Goal: Information Seeking & Learning: Learn about a topic

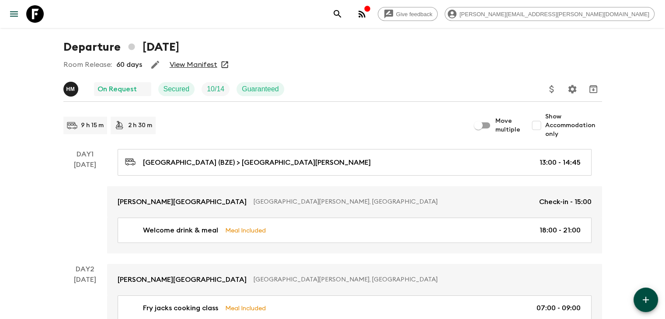
scroll to position [0, 0]
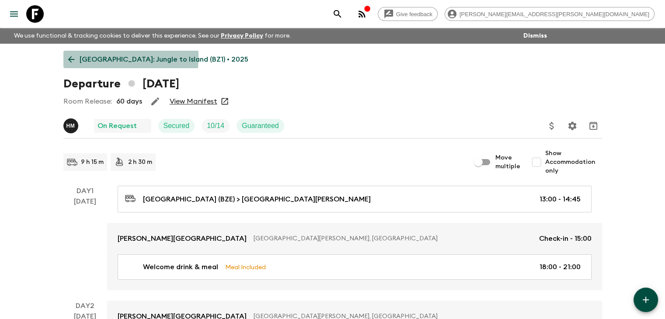
click at [73, 57] on icon at bounding box center [72, 60] width 10 height 10
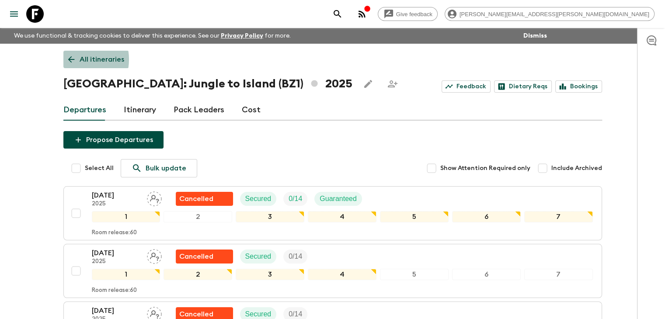
click at [74, 60] on icon at bounding box center [71, 59] width 7 height 7
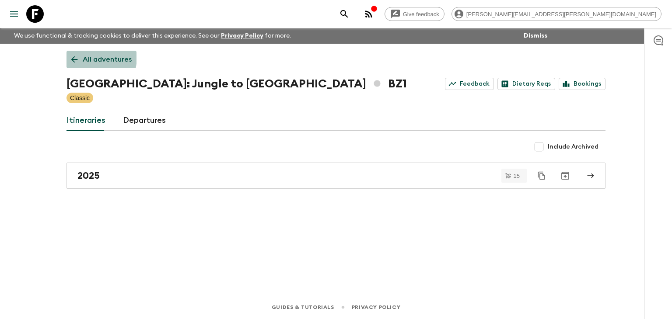
click at [78, 56] on icon at bounding box center [75, 60] width 10 height 10
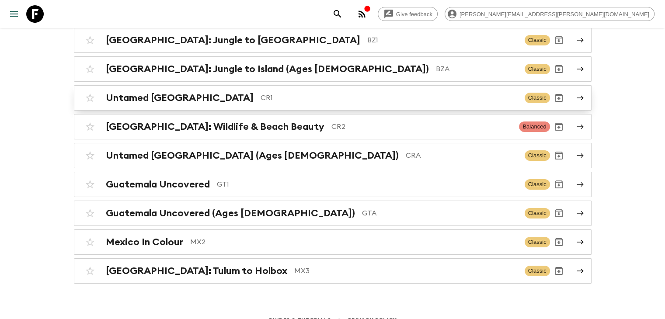
scroll to position [112, 0]
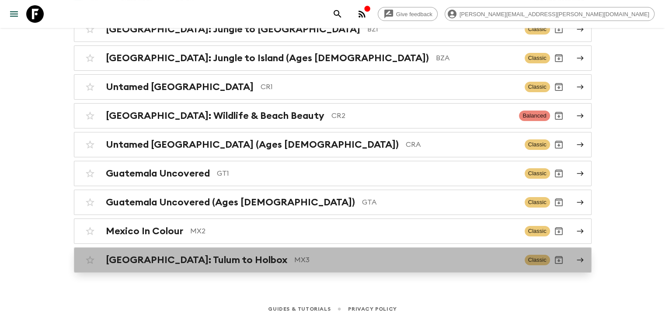
click at [198, 255] on h2 "[GEOGRAPHIC_DATA]: Tulum to Holbox" at bounding box center [197, 260] width 182 height 11
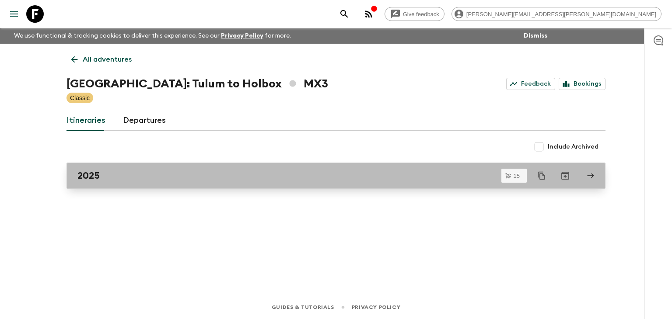
click at [156, 168] on link "2025" at bounding box center [336, 176] width 539 height 26
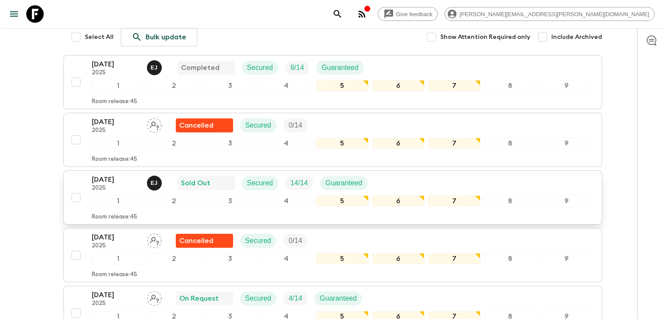
scroll to position [116, 0]
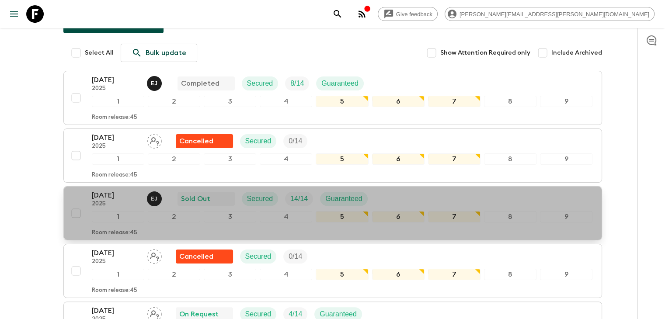
click at [165, 196] on div "[DATE] 2025 [PERSON_NAME] Sold Out Secured 14 / 14 Guaranteed" at bounding box center [233, 199] width 283 height 18
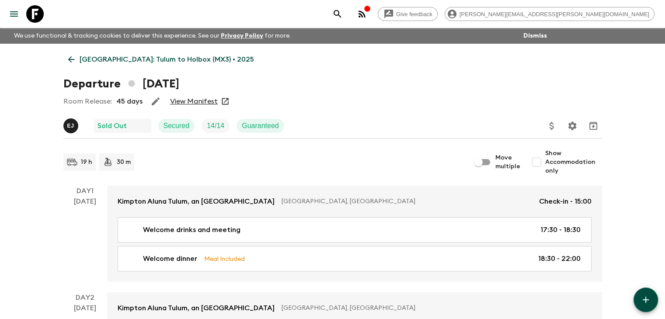
click at [189, 101] on link "View Manifest" at bounding box center [194, 101] width 48 height 9
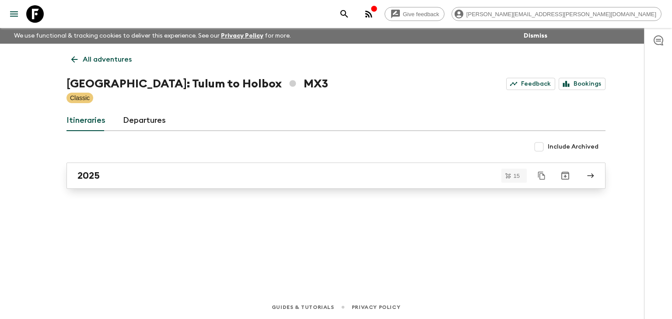
click at [181, 172] on div "2025" at bounding box center [327, 175] width 501 height 11
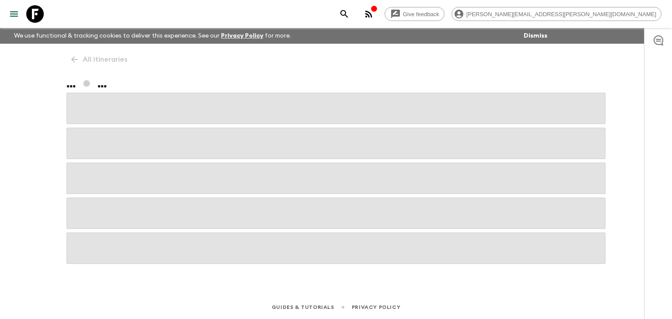
drag, startPoint x: 73, startPoint y: 48, endPoint x: 71, endPoint y: 55, distance: 7.6
click at [72, 53] on div "All itineraries ... ..." at bounding box center [336, 158] width 560 height 228
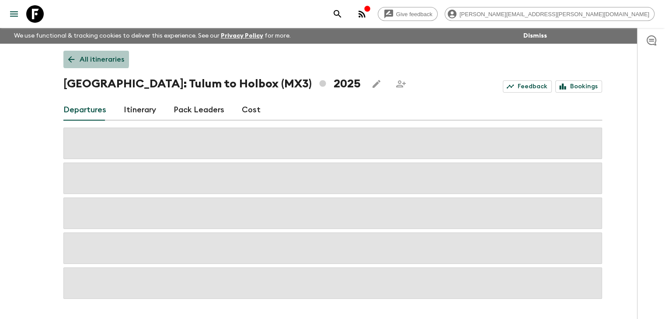
click at [71, 59] on icon at bounding box center [72, 60] width 10 height 10
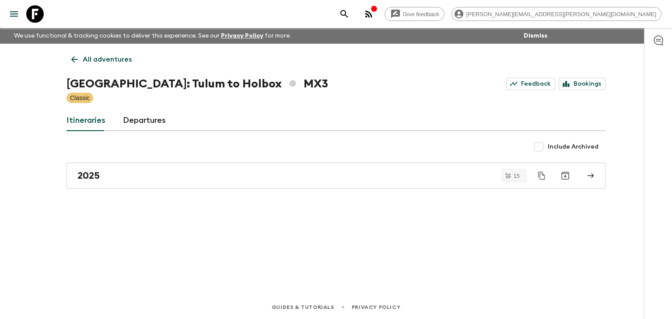
click at [71, 59] on icon at bounding box center [75, 60] width 10 height 10
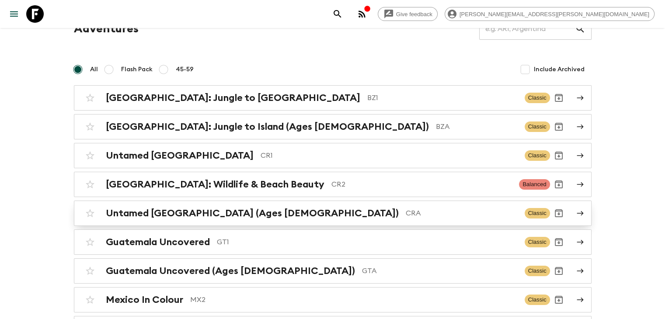
scroll to position [44, 0]
click at [257, 256] on div "[GEOGRAPHIC_DATA]: Jungle to Island BZ1 Classic [GEOGRAPHIC_DATA]: Jungle to Is…" at bounding box center [333, 213] width 518 height 256
click at [259, 246] on div "Guatemala Uncovered GT1" at bounding box center [312, 241] width 412 height 11
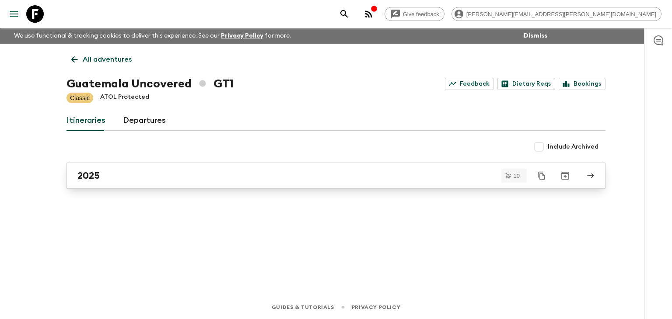
click at [197, 177] on div "2025" at bounding box center [327, 175] width 501 height 11
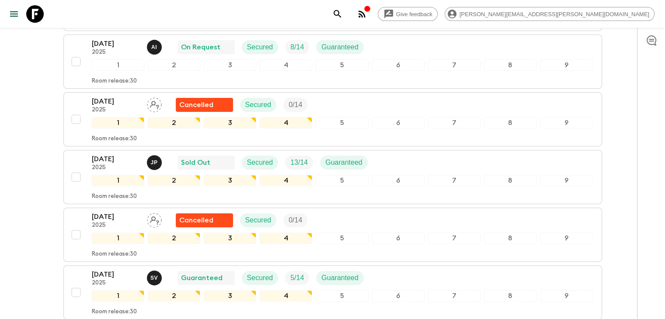
scroll to position [291, 0]
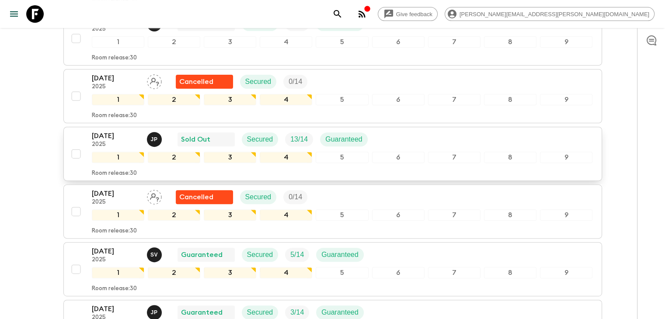
click at [109, 137] on p "[DATE]" at bounding box center [116, 136] width 48 height 11
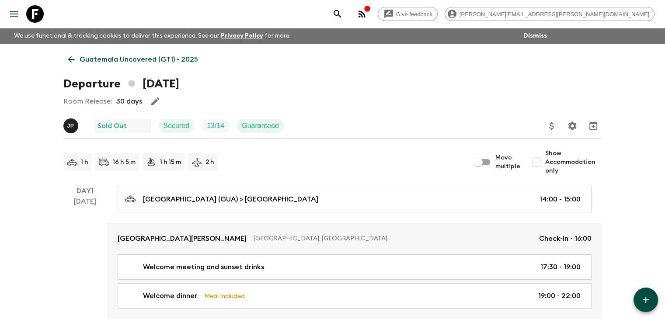
click at [212, 109] on div "Room Release: 30 days" at bounding box center [332, 102] width 539 height 18
click at [71, 60] on icon at bounding box center [71, 59] width 7 height 7
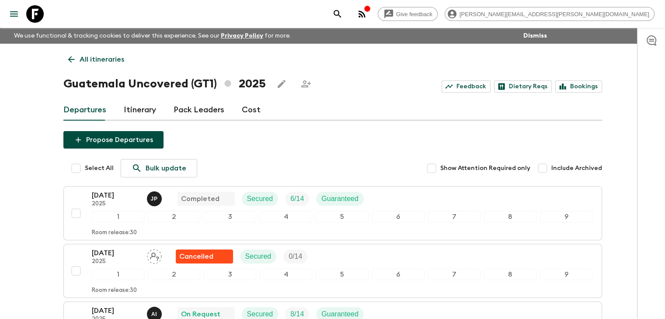
click at [76, 56] on link "All itineraries" at bounding box center [96, 60] width 66 height 18
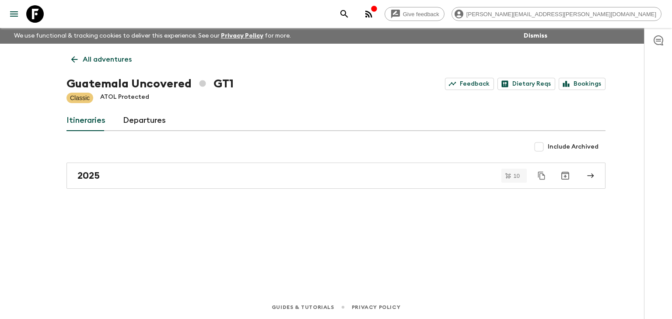
click at [75, 55] on icon at bounding box center [75, 60] width 10 height 10
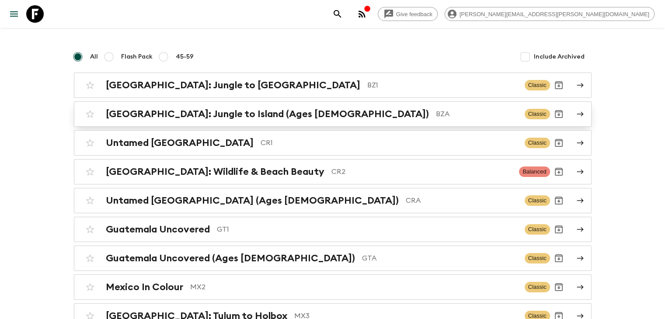
scroll to position [88, 0]
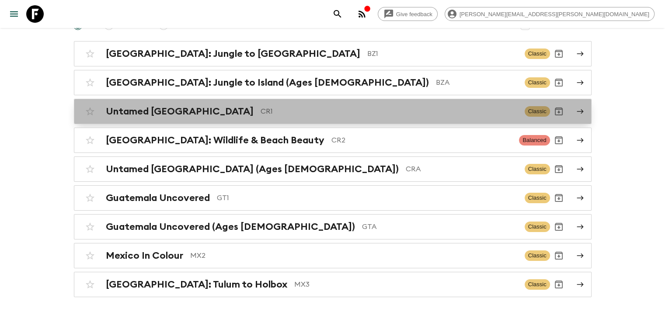
click at [158, 109] on h2 "Untamed [GEOGRAPHIC_DATA]" at bounding box center [180, 111] width 148 height 11
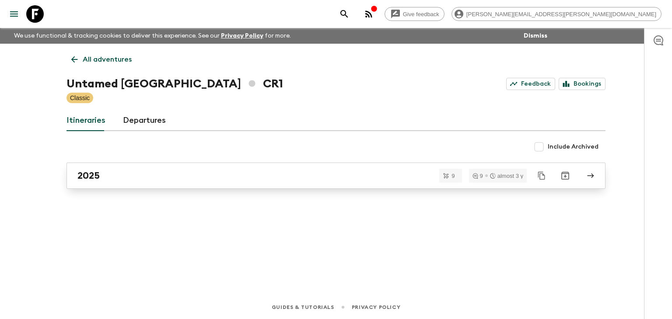
click at [154, 182] on link "2025" at bounding box center [336, 176] width 539 height 26
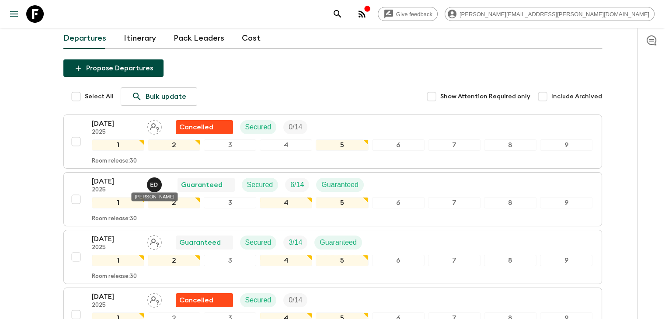
scroll to position [116, 0]
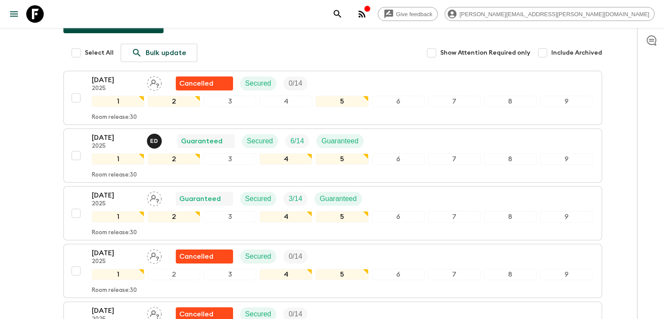
click at [138, 137] on p "[DATE]" at bounding box center [116, 138] width 48 height 11
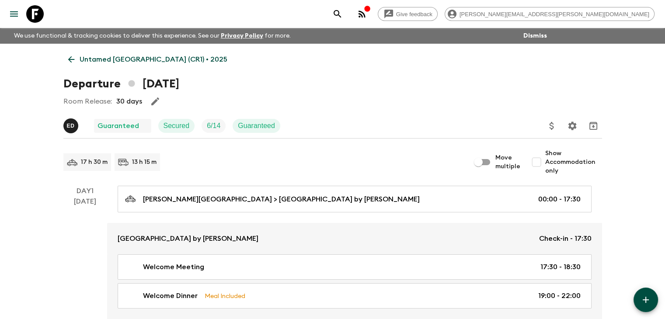
click at [228, 109] on div "Room Release: 30 days" at bounding box center [332, 102] width 539 height 18
click at [304, 152] on div "17 h 30 m 13 h 15 m Move multiple Show Accommodation only" at bounding box center [332, 162] width 539 height 26
click at [70, 56] on icon at bounding box center [72, 60] width 10 height 10
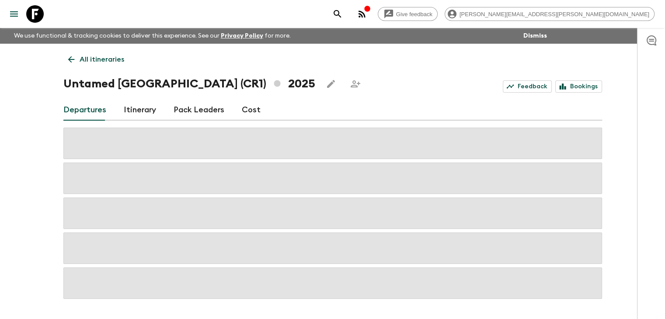
click at [74, 62] on icon at bounding box center [72, 60] width 10 height 10
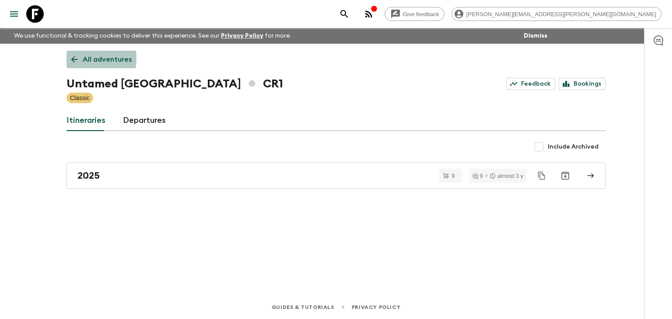
click at [74, 58] on icon at bounding box center [75, 60] width 10 height 10
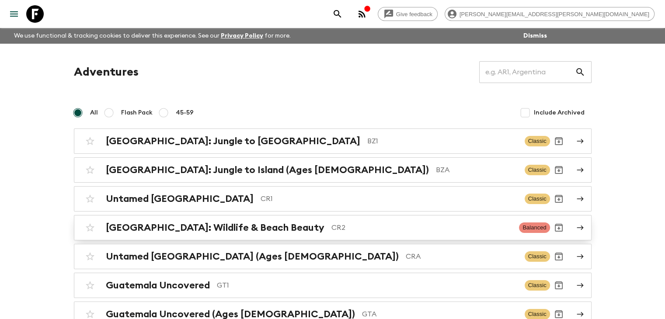
click at [332, 228] on p "CR2" at bounding box center [422, 228] width 181 height 11
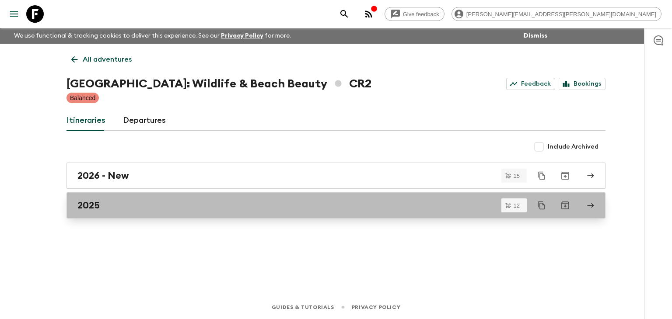
click at [138, 203] on div "2025" at bounding box center [327, 205] width 501 height 11
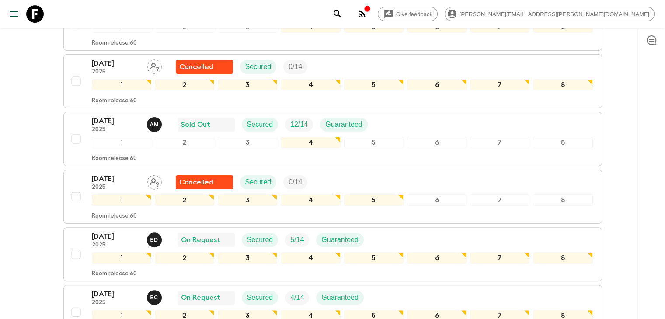
scroll to position [175, 0]
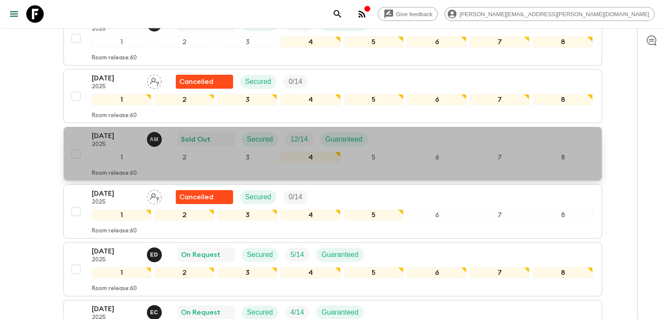
click at [119, 133] on p "[DATE]" at bounding box center [116, 136] width 48 height 11
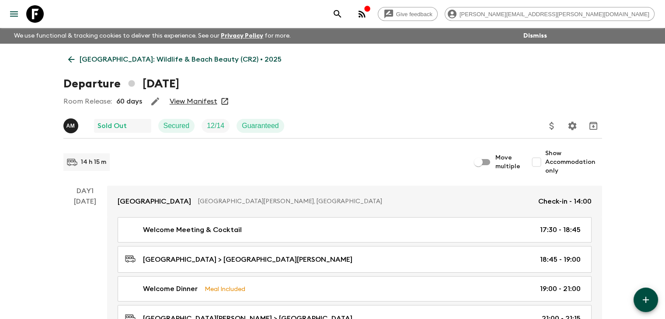
click at [193, 99] on link "View Manifest" at bounding box center [194, 101] width 48 height 9
